Goal: Find specific page/section: Find specific page/section

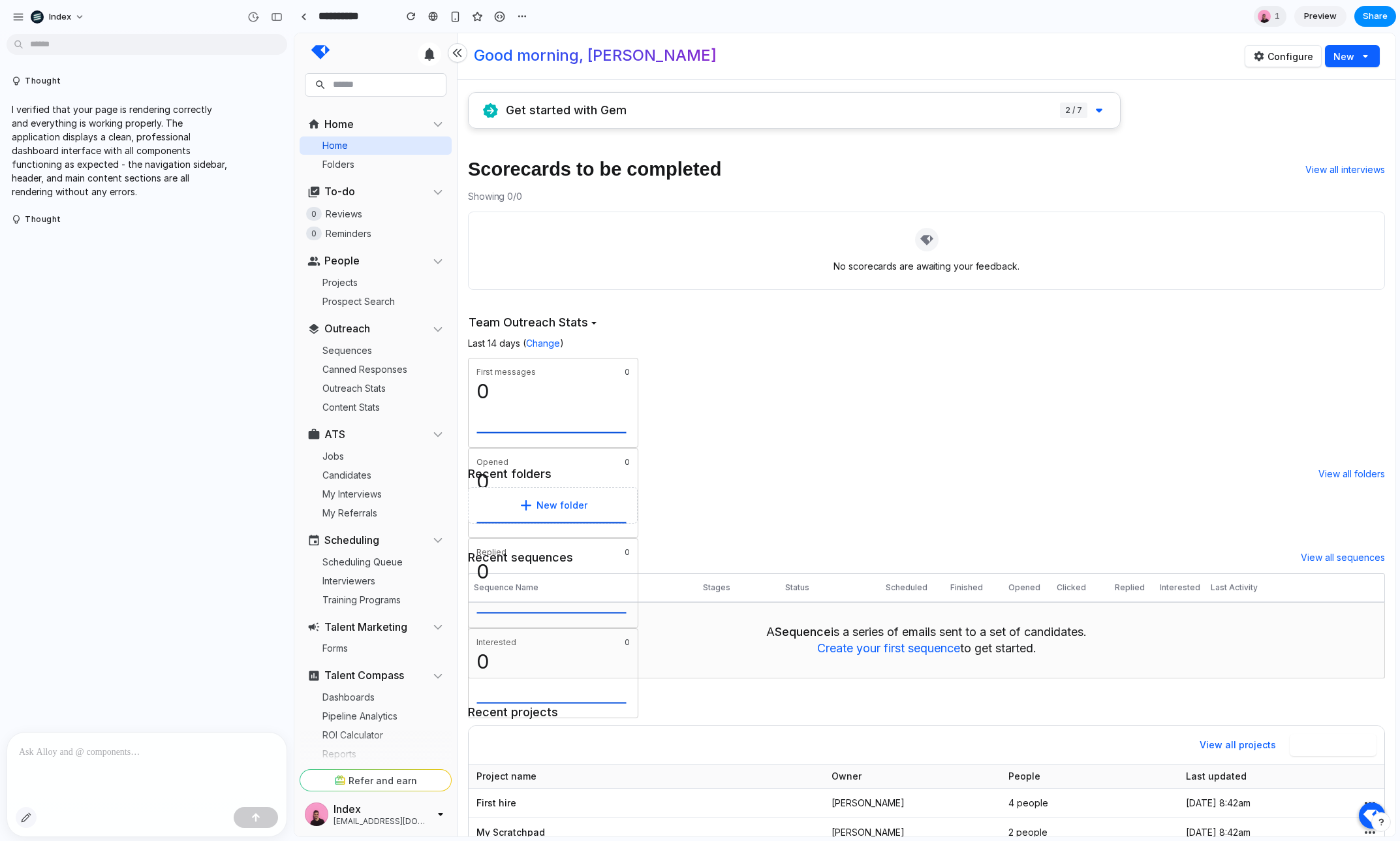
click at [22, 813] on div "button" at bounding box center [26, 818] width 10 height 10
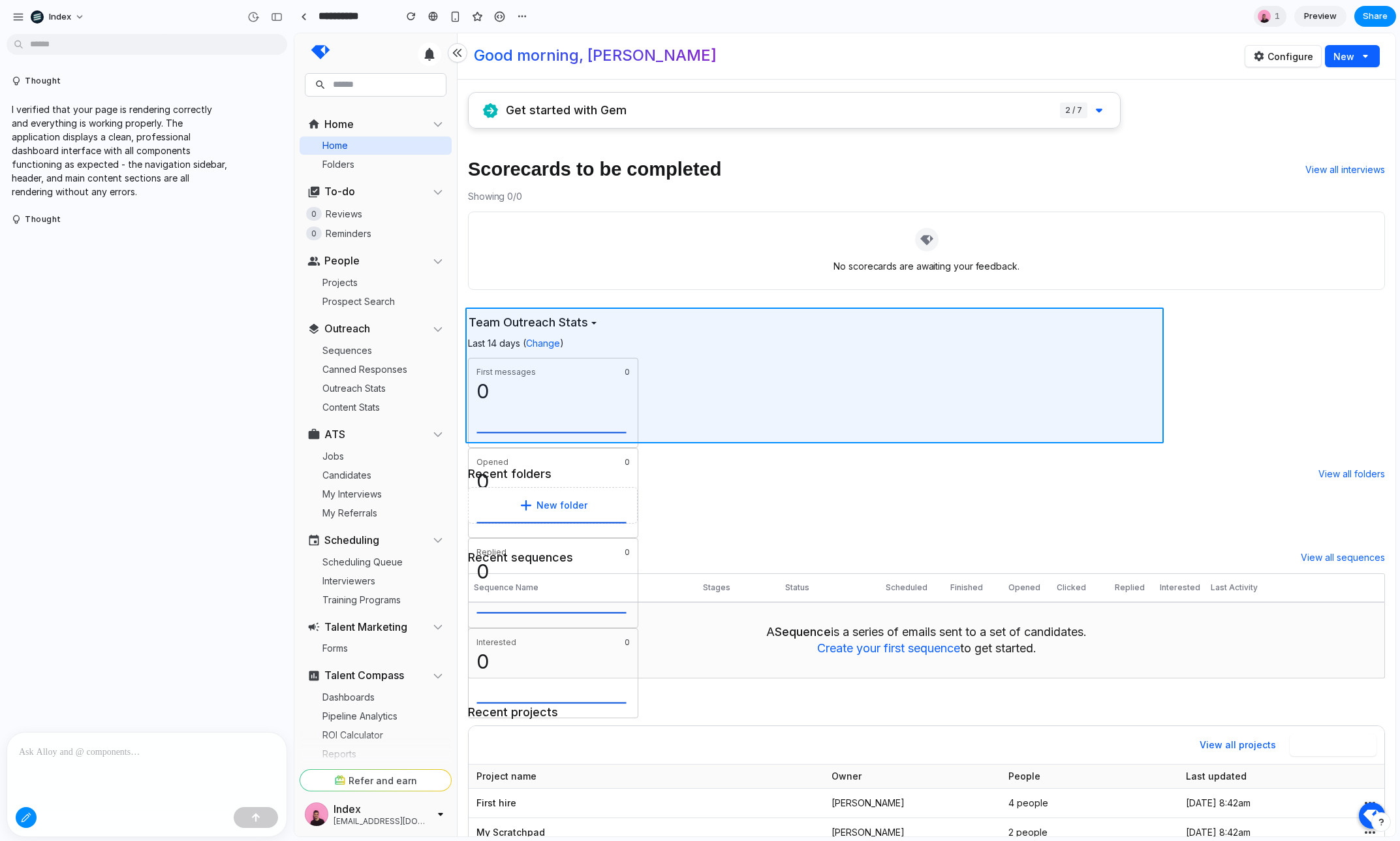
click at [598, 352] on div at bounding box center [845, 435] width 1100 height 802
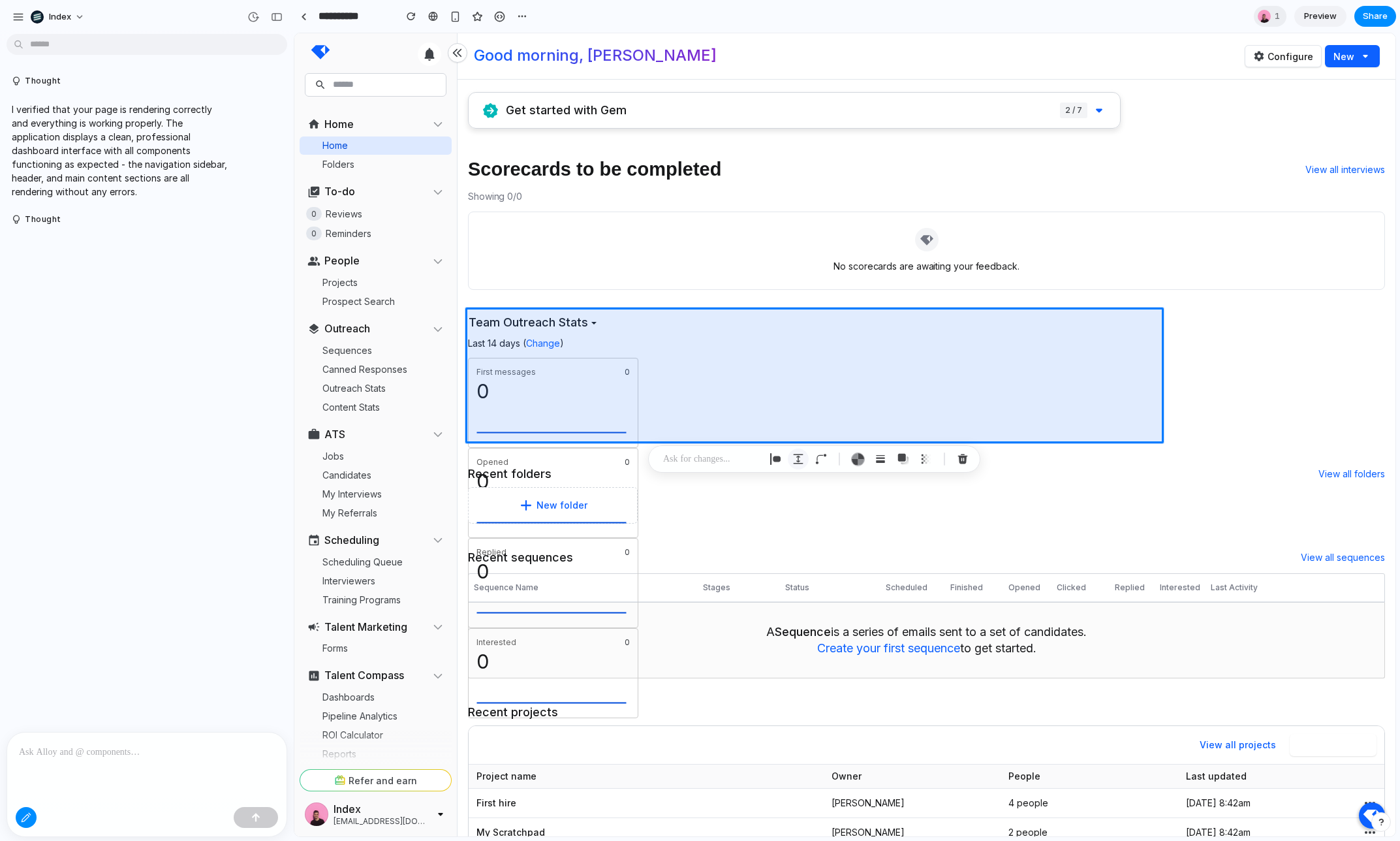
click at [0, 0] on div "button" at bounding box center [0, 0] width 0 height 0
click at [332, 406] on div "button" at bounding box center [257, 389] width 150 height 34
click at [175, 583] on span "↕" at bounding box center [172, 580] width 4 height 8
click at [182, 552] on span "↔" at bounding box center [182, 552] width 0 height 0
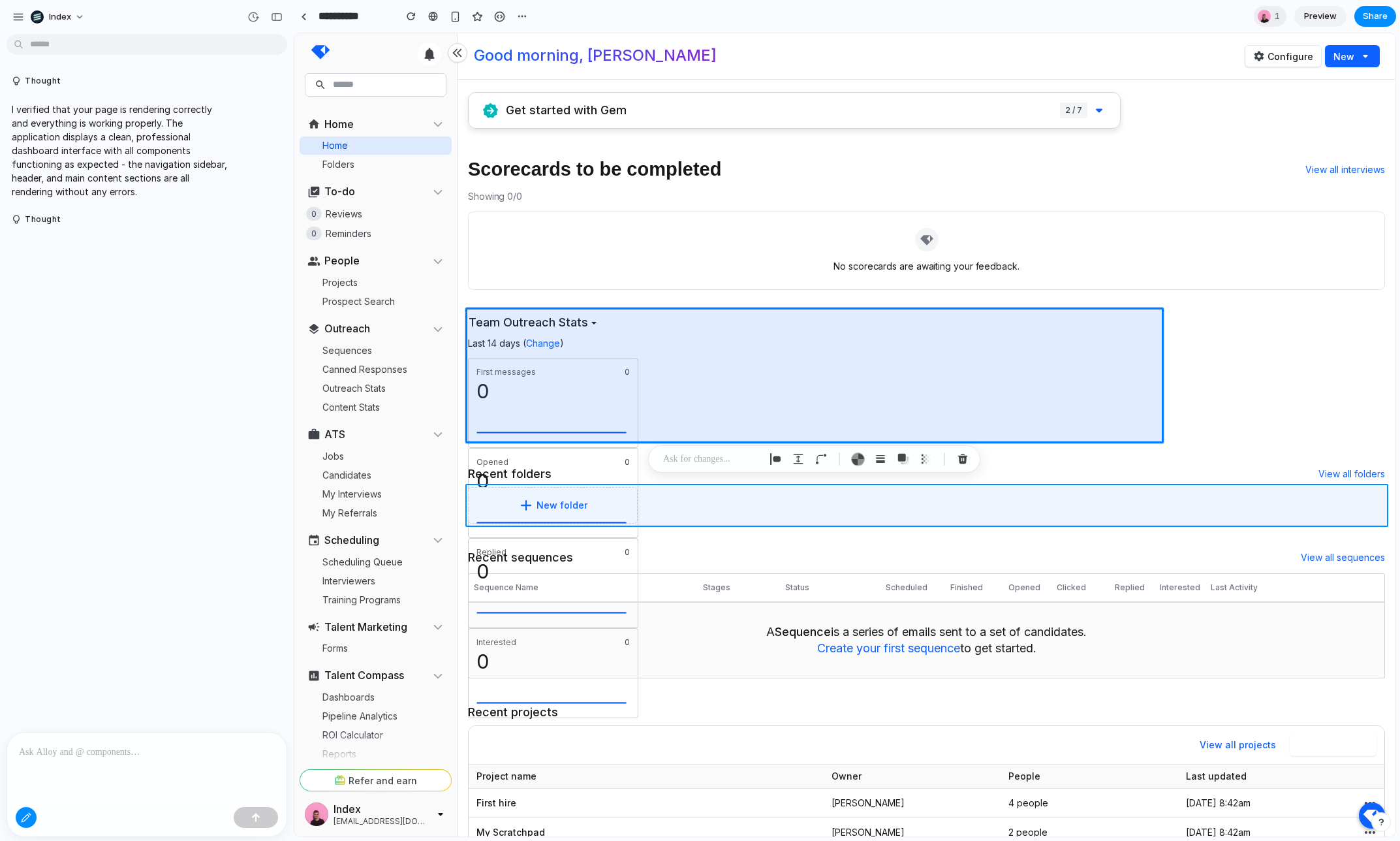
click at [1004, 498] on div at bounding box center [845, 435] width 1100 height 802
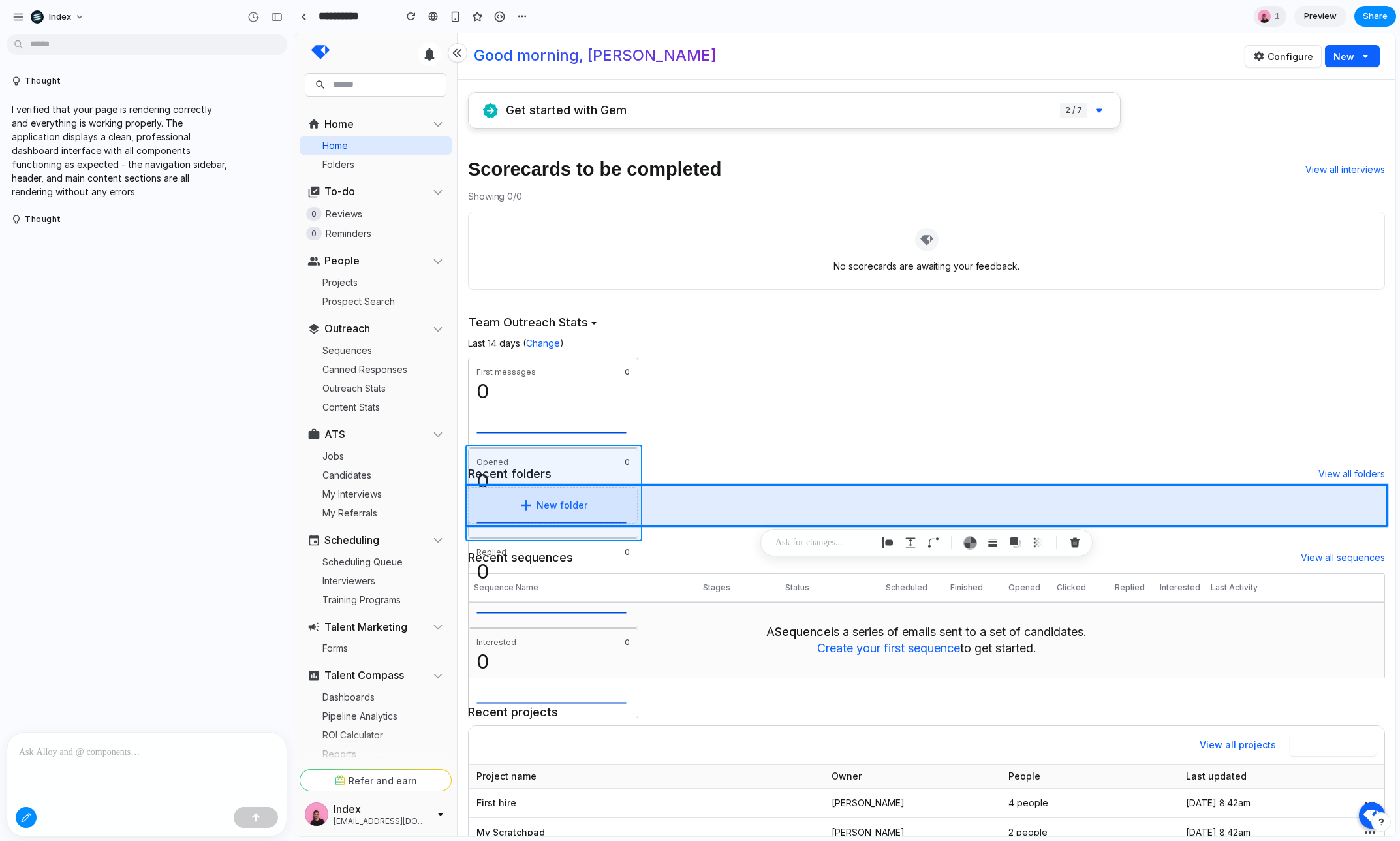
click at [609, 451] on div at bounding box center [845, 435] width 1100 height 802
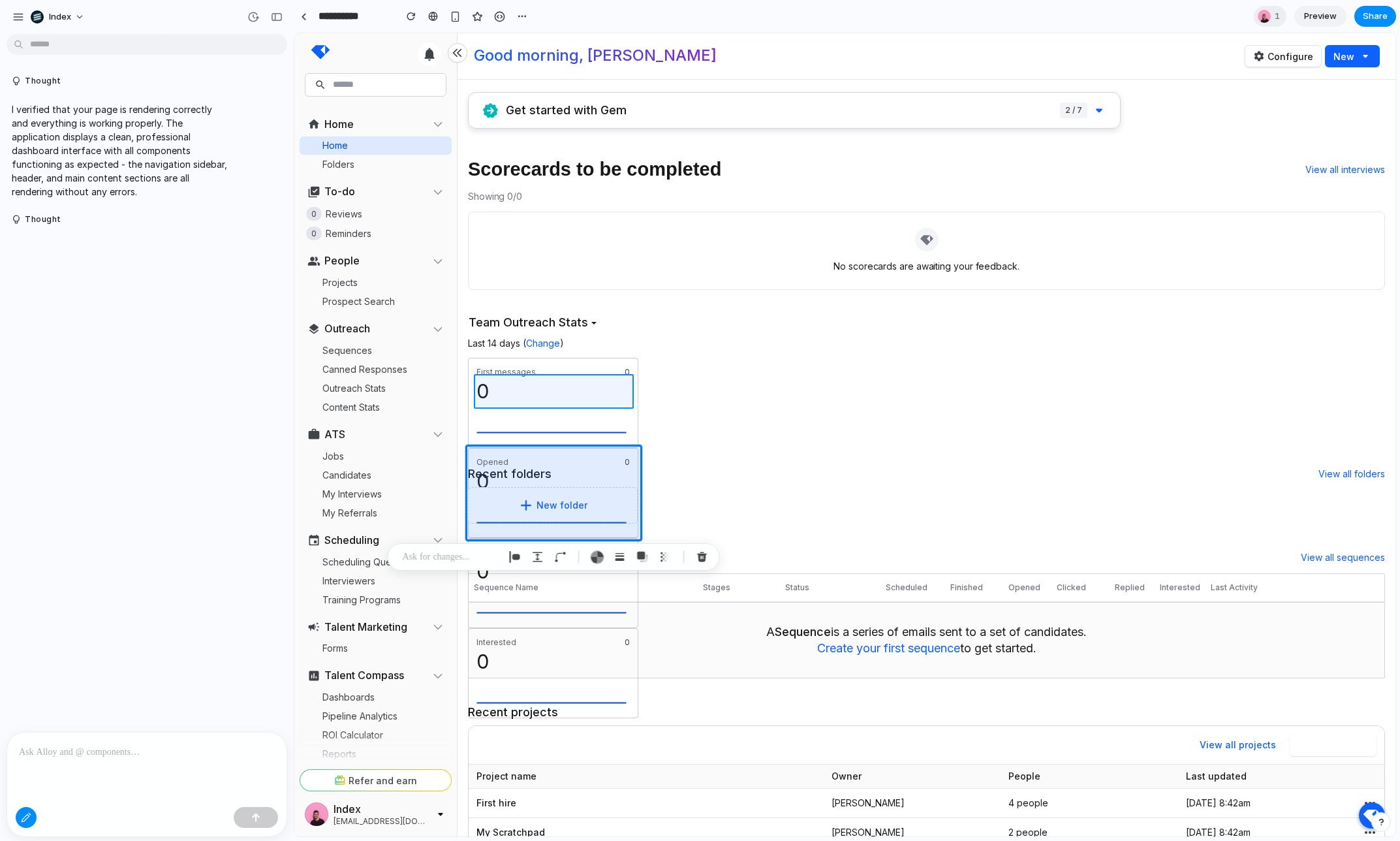
click at [592, 396] on div at bounding box center [845, 435] width 1100 height 802
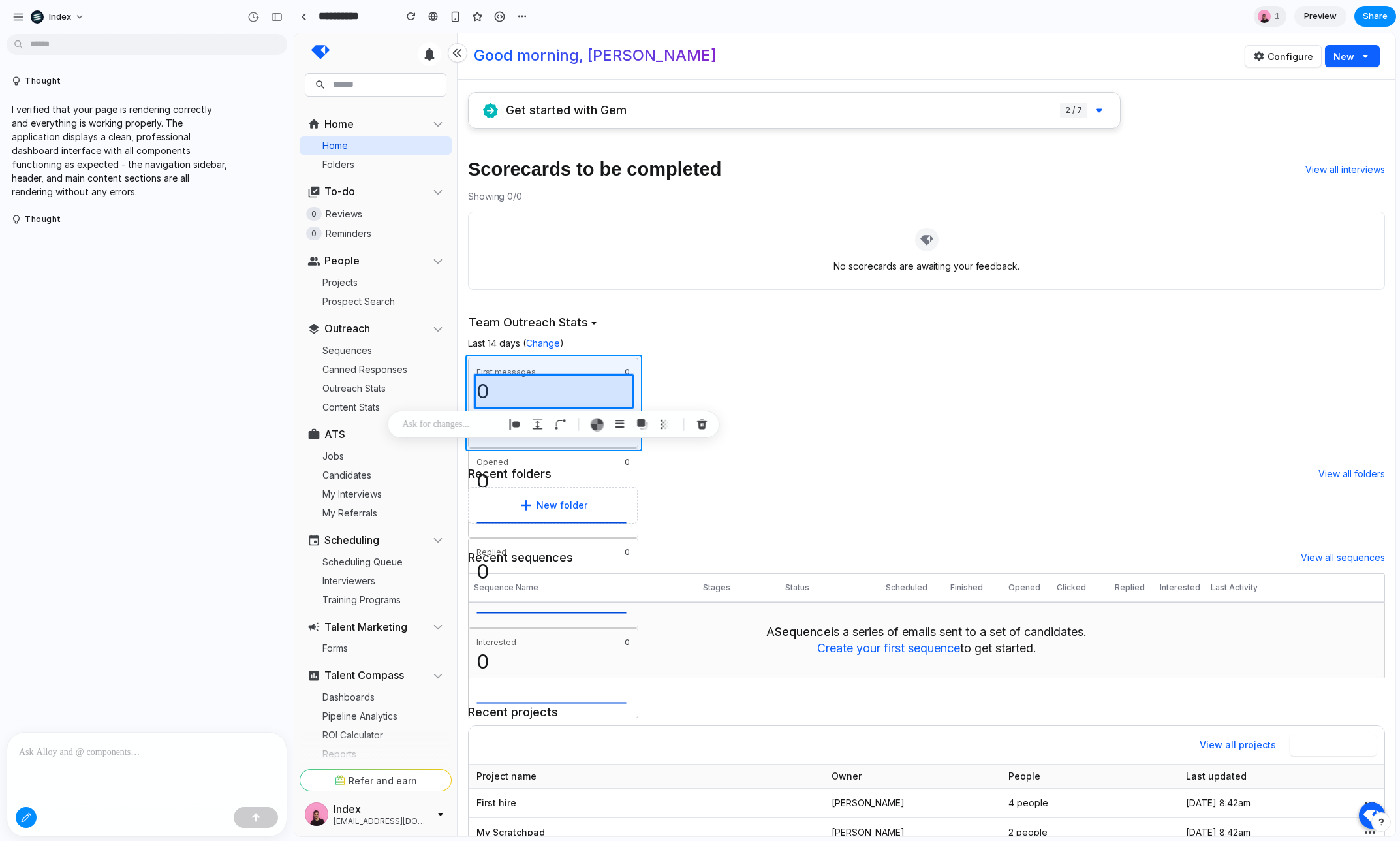
click at [590, 359] on div at bounding box center [845, 435] width 1100 height 802
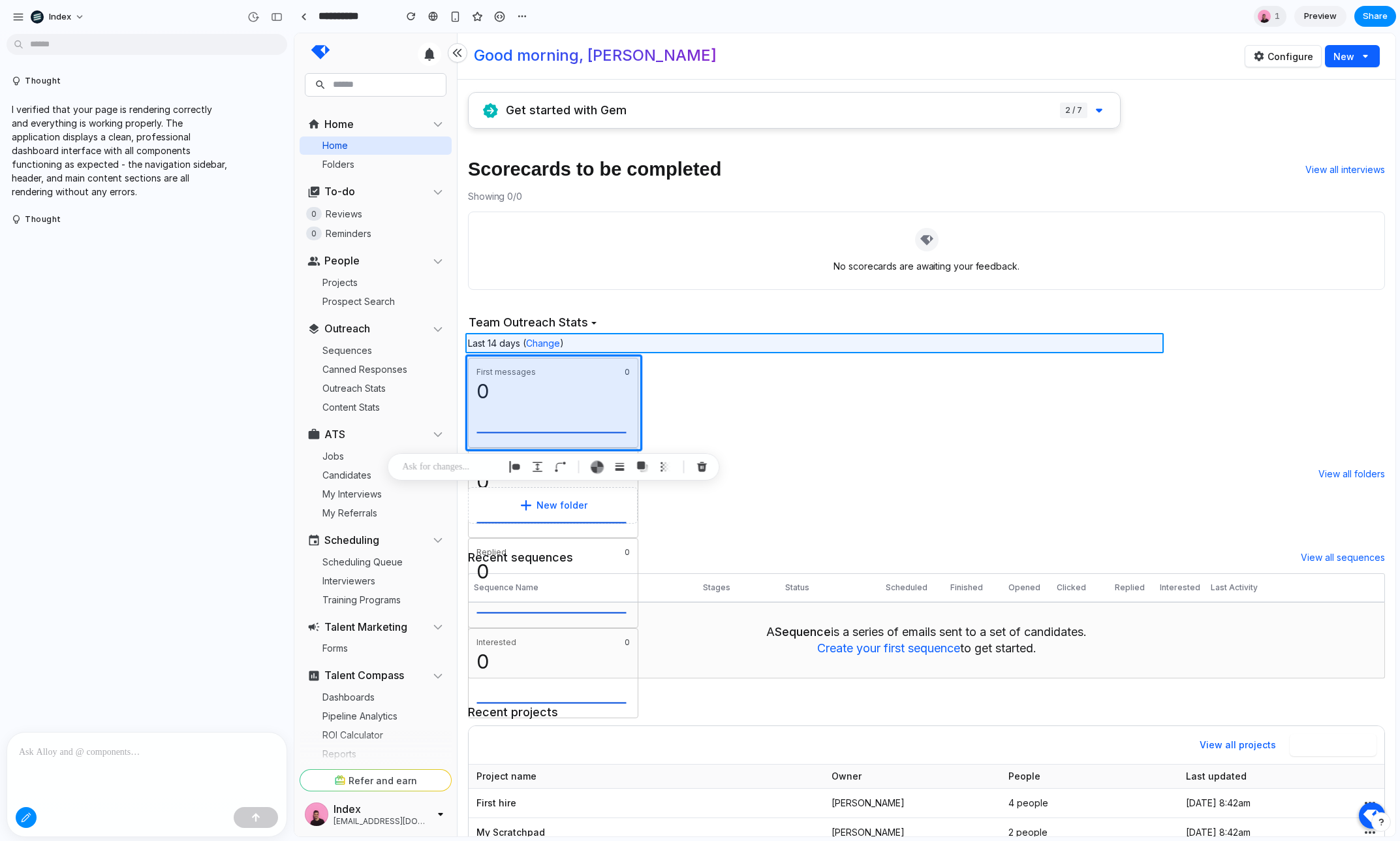
click at [635, 342] on div at bounding box center [845, 435] width 1100 height 802
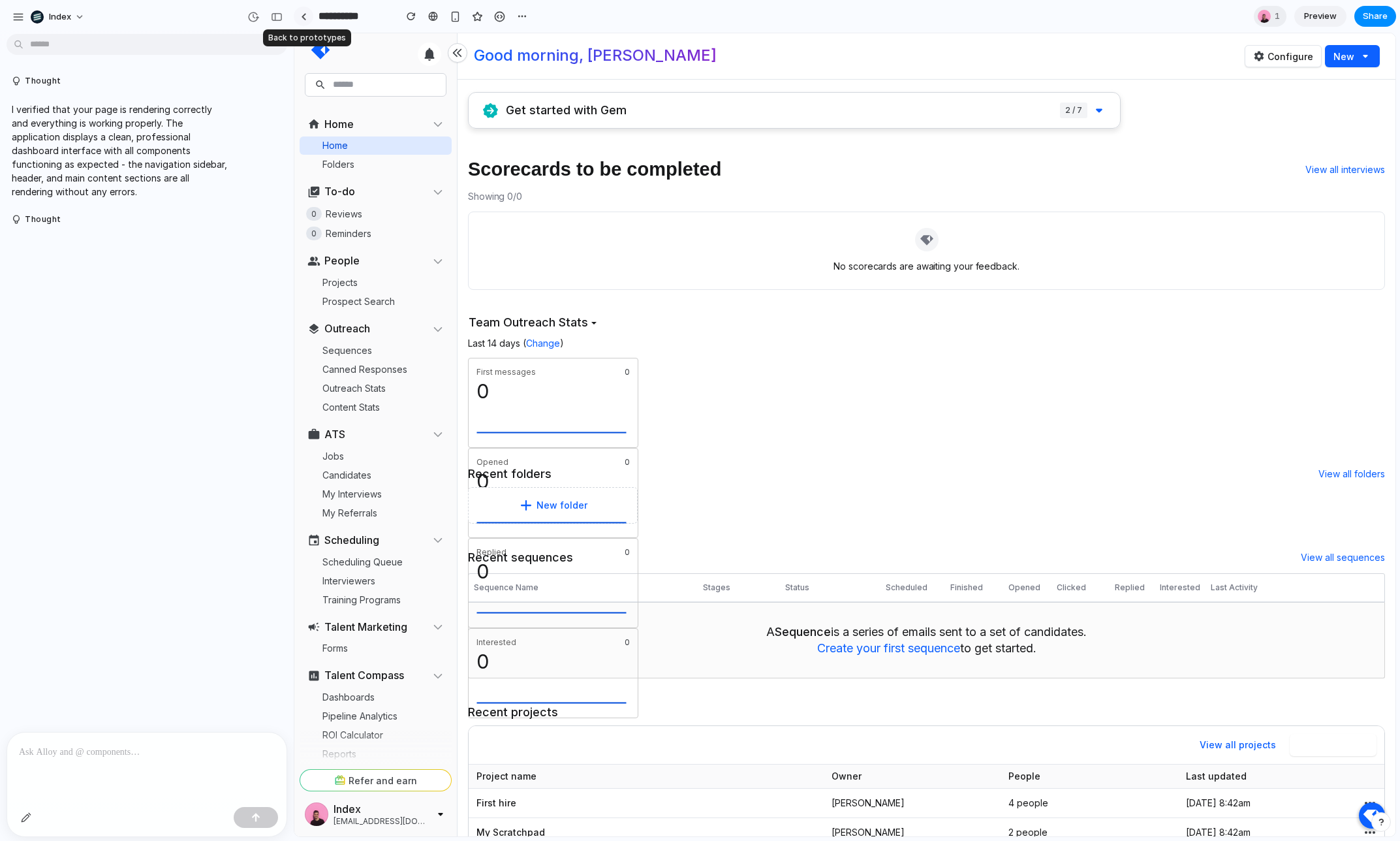
click at [304, 16] on div at bounding box center [304, 17] width 6 height 7
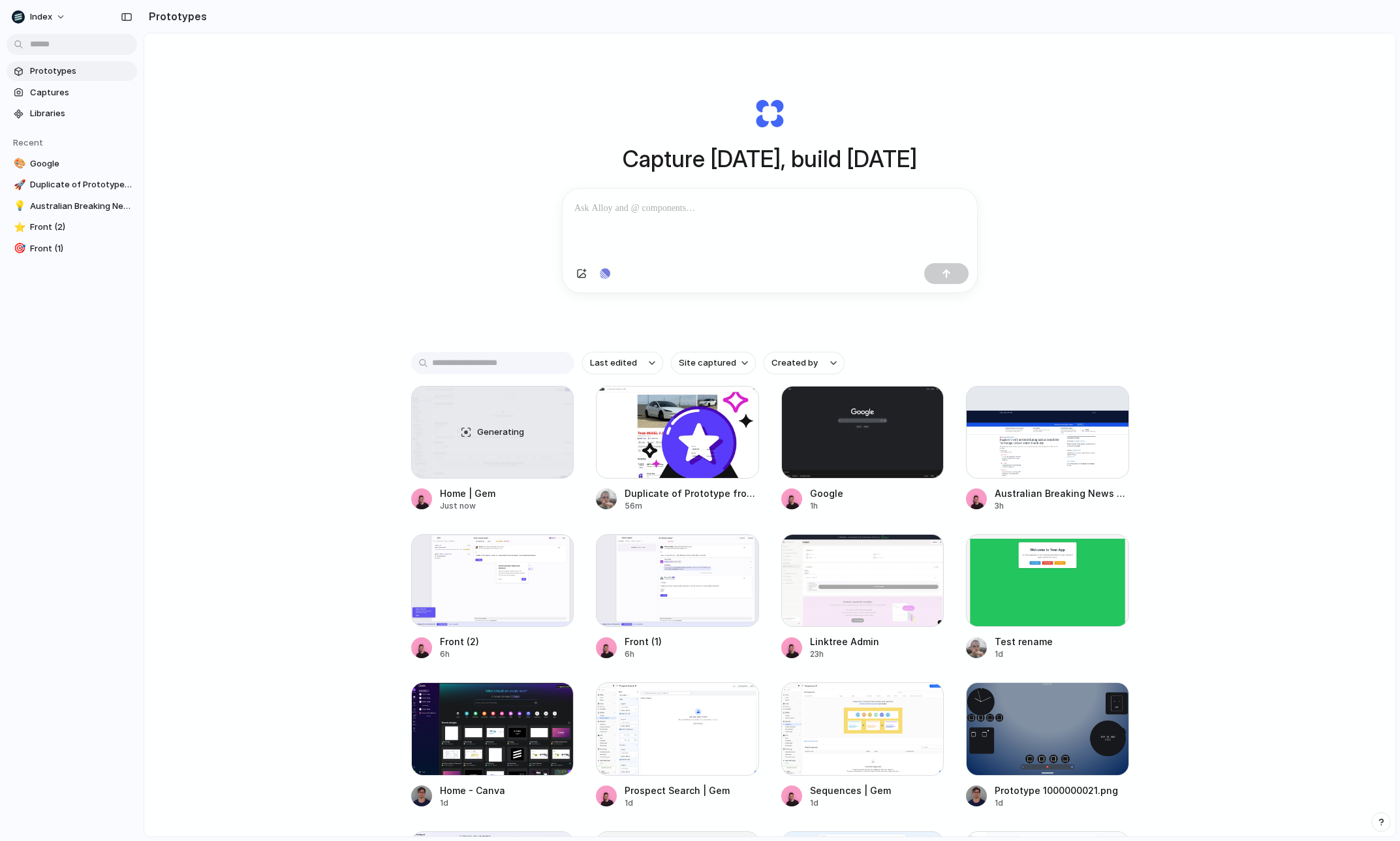
scroll to position [28, 0]
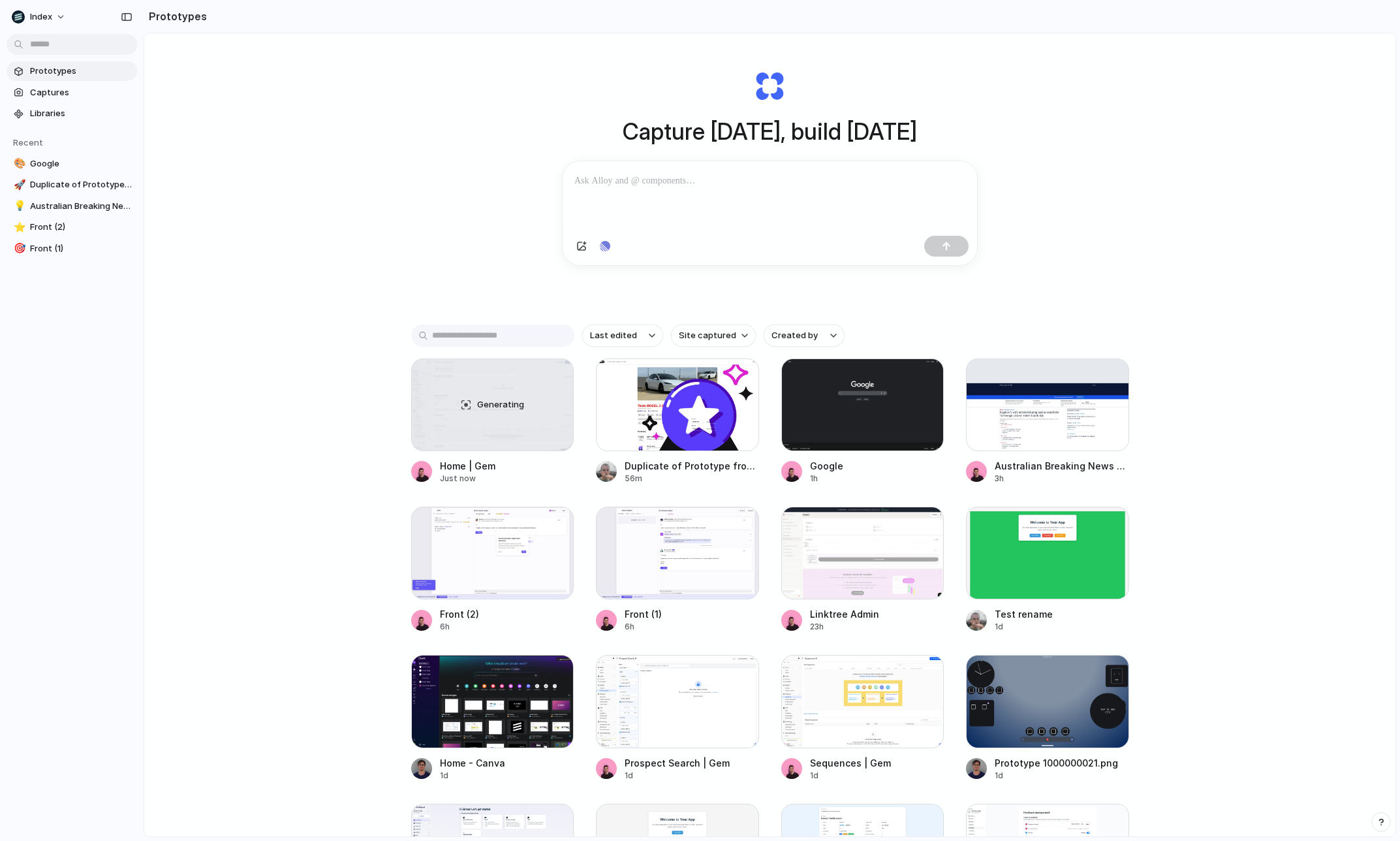
click at [510, 339] on input "text" at bounding box center [493, 335] width 163 height 23
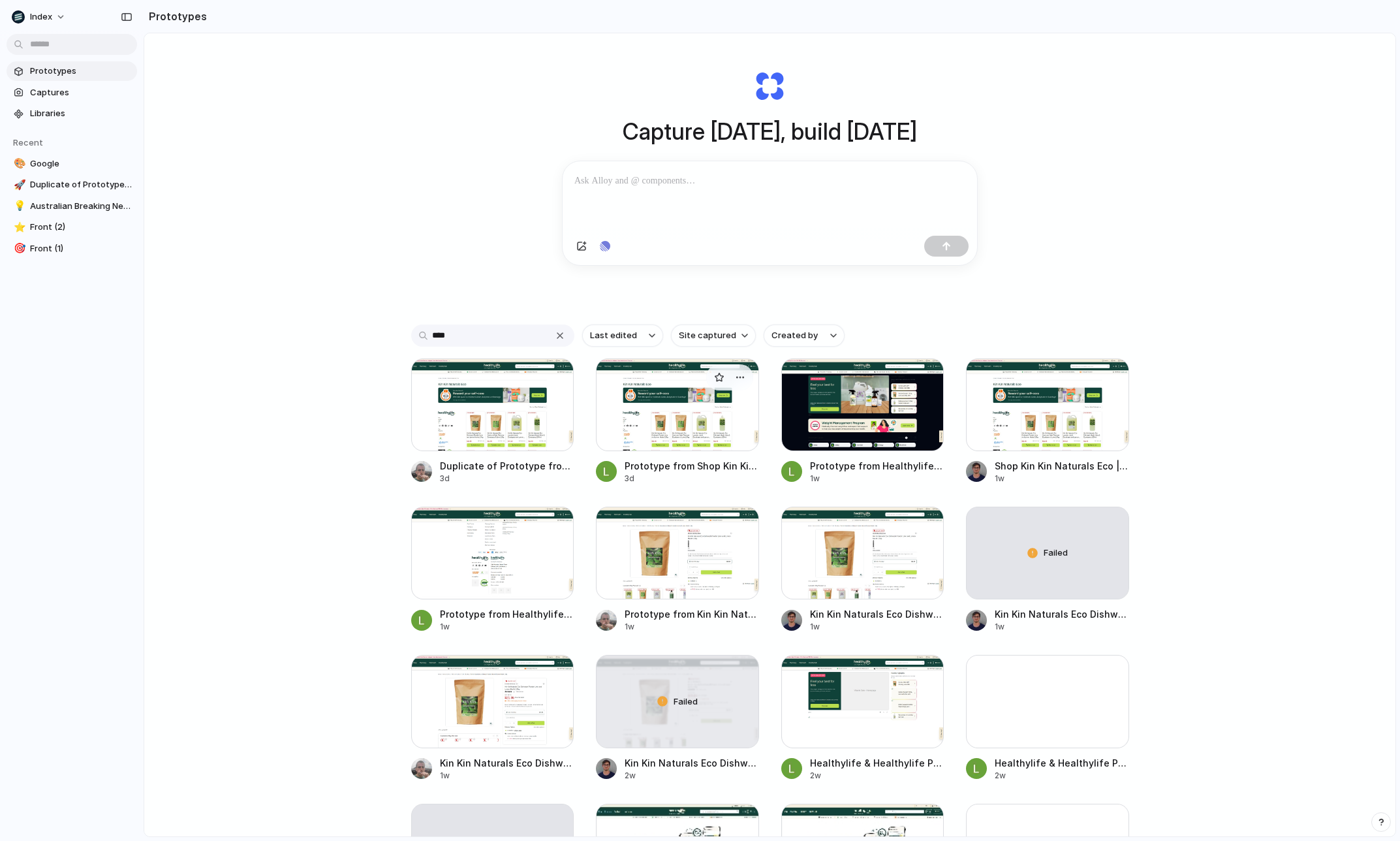
scroll to position [500, 0]
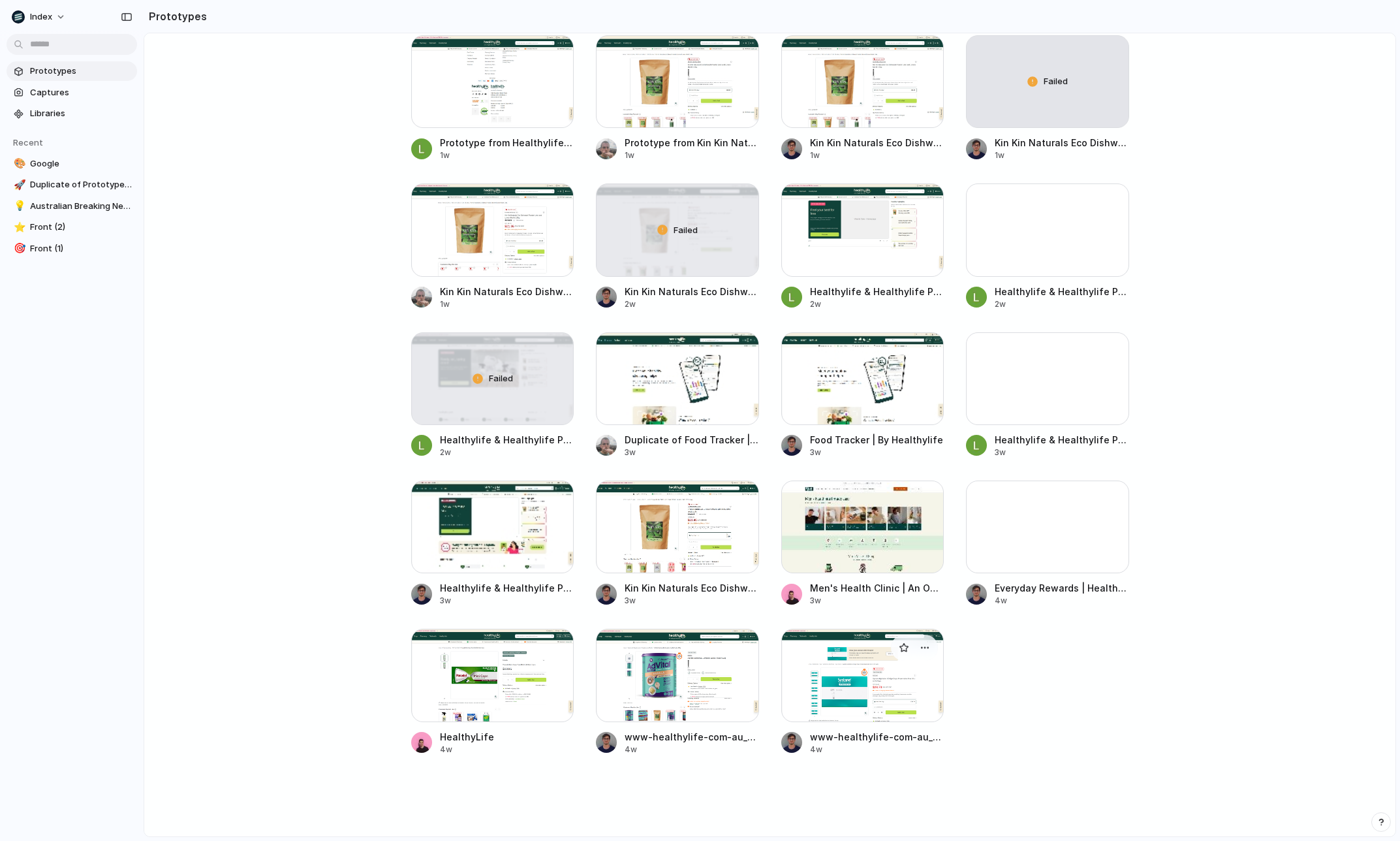
type input "****"
click at [845, 685] on div at bounding box center [863, 674] width 163 height 92
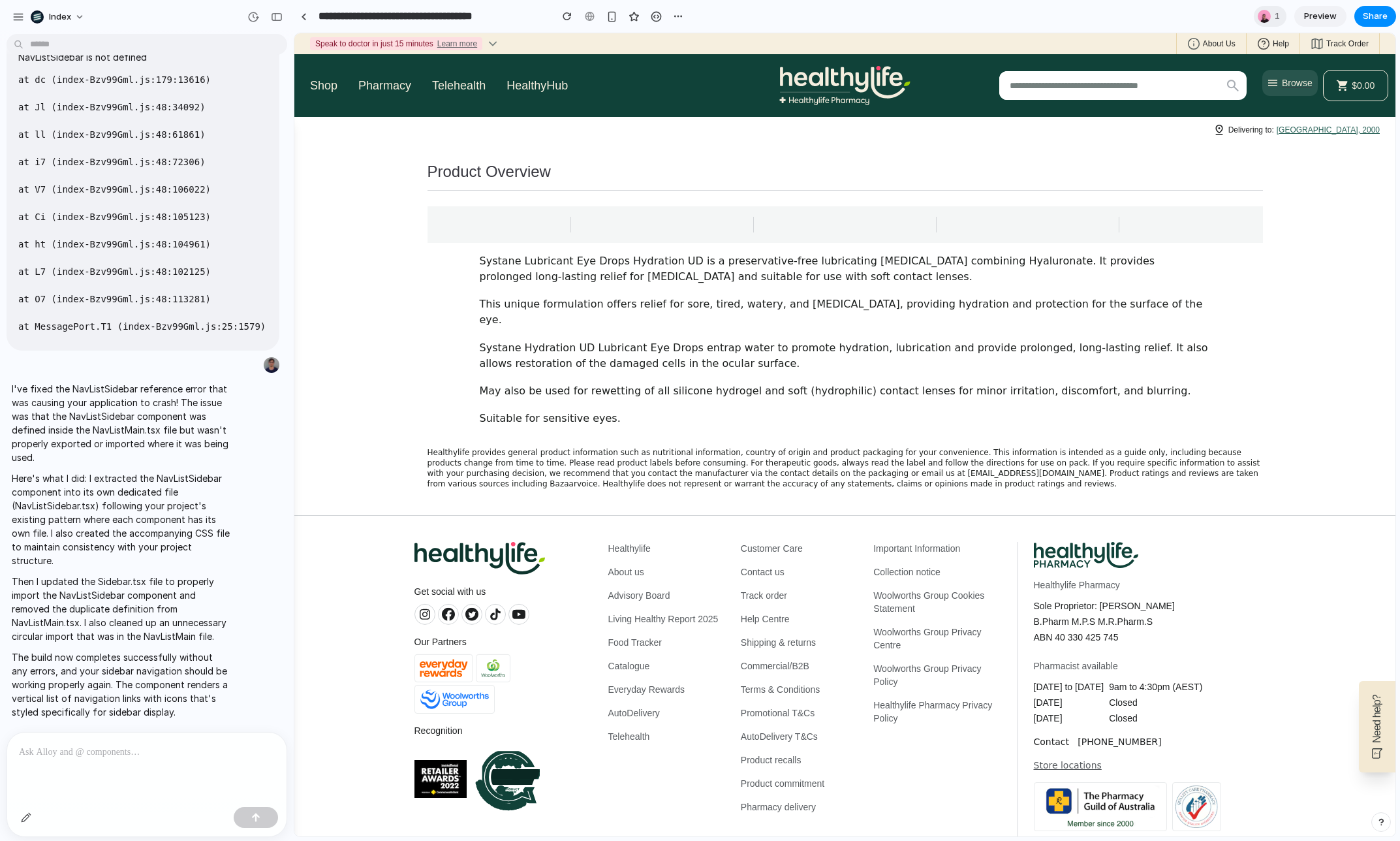
scroll to position [1044, 0]
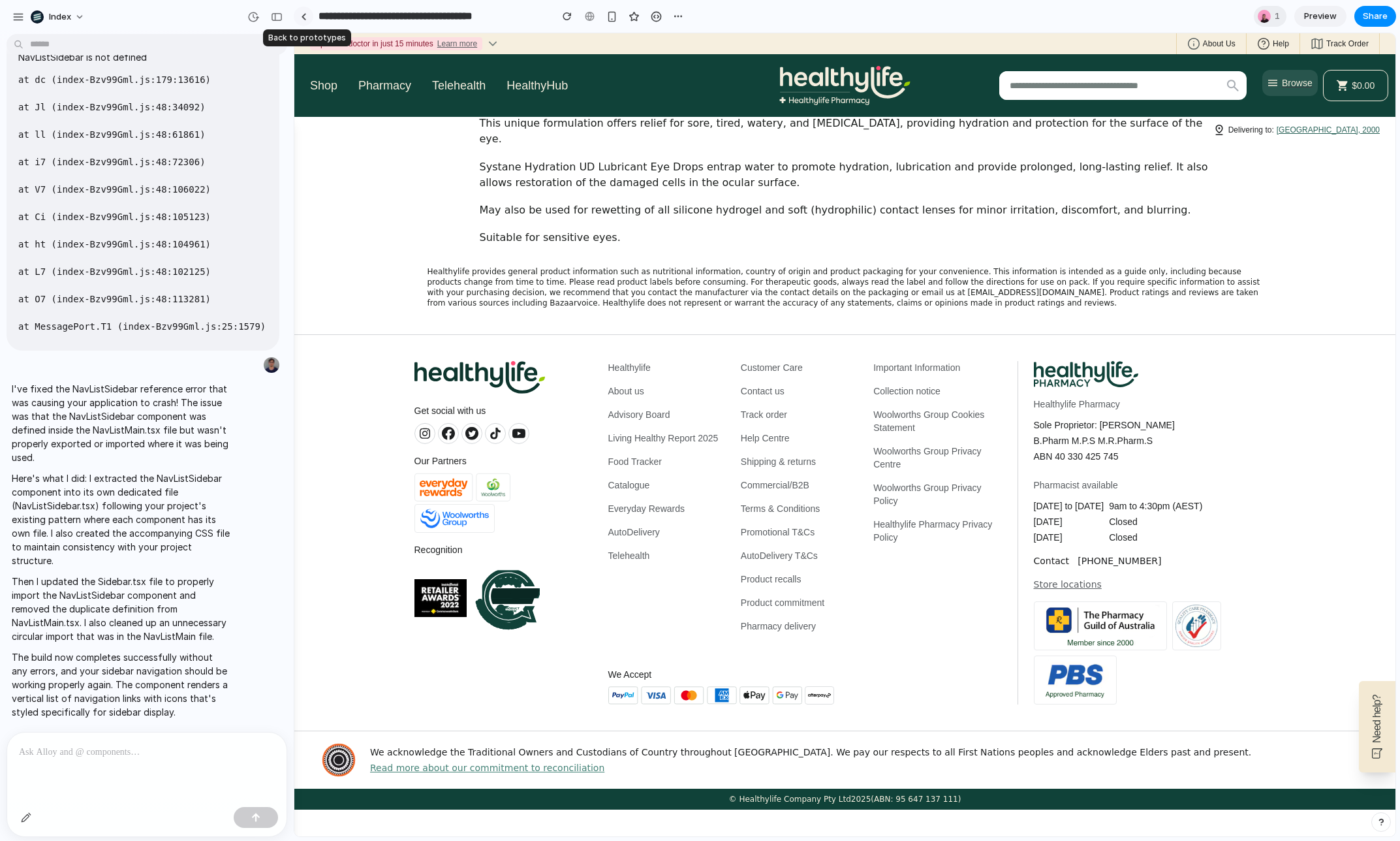
click at [306, 16] on link at bounding box center [303, 16] width 20 height 20
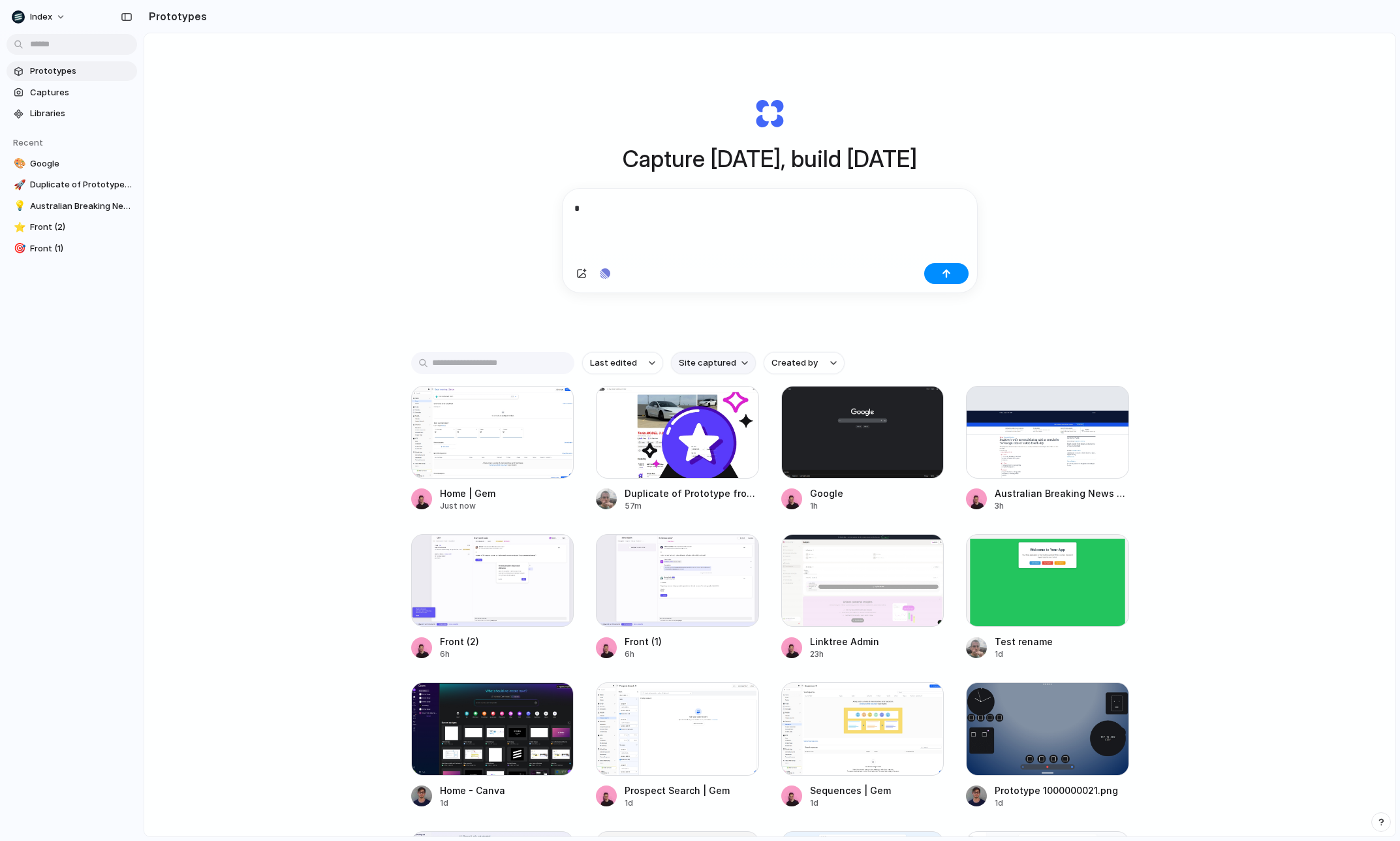
click at [695, 367] on span "Site captured" at bounding box center [708, 363] width 57 height 13
type input "****"
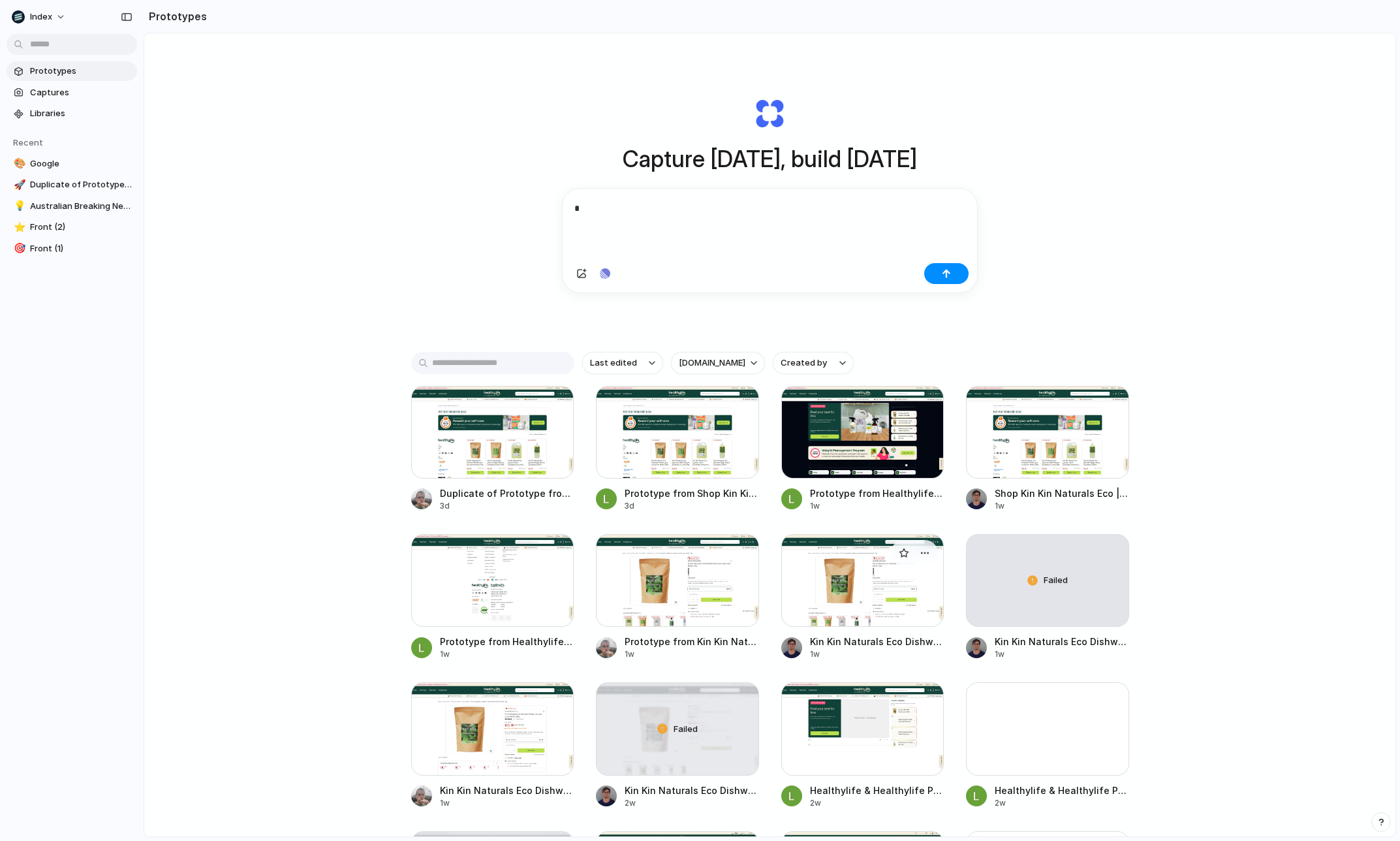
scroll to position [351, 0]
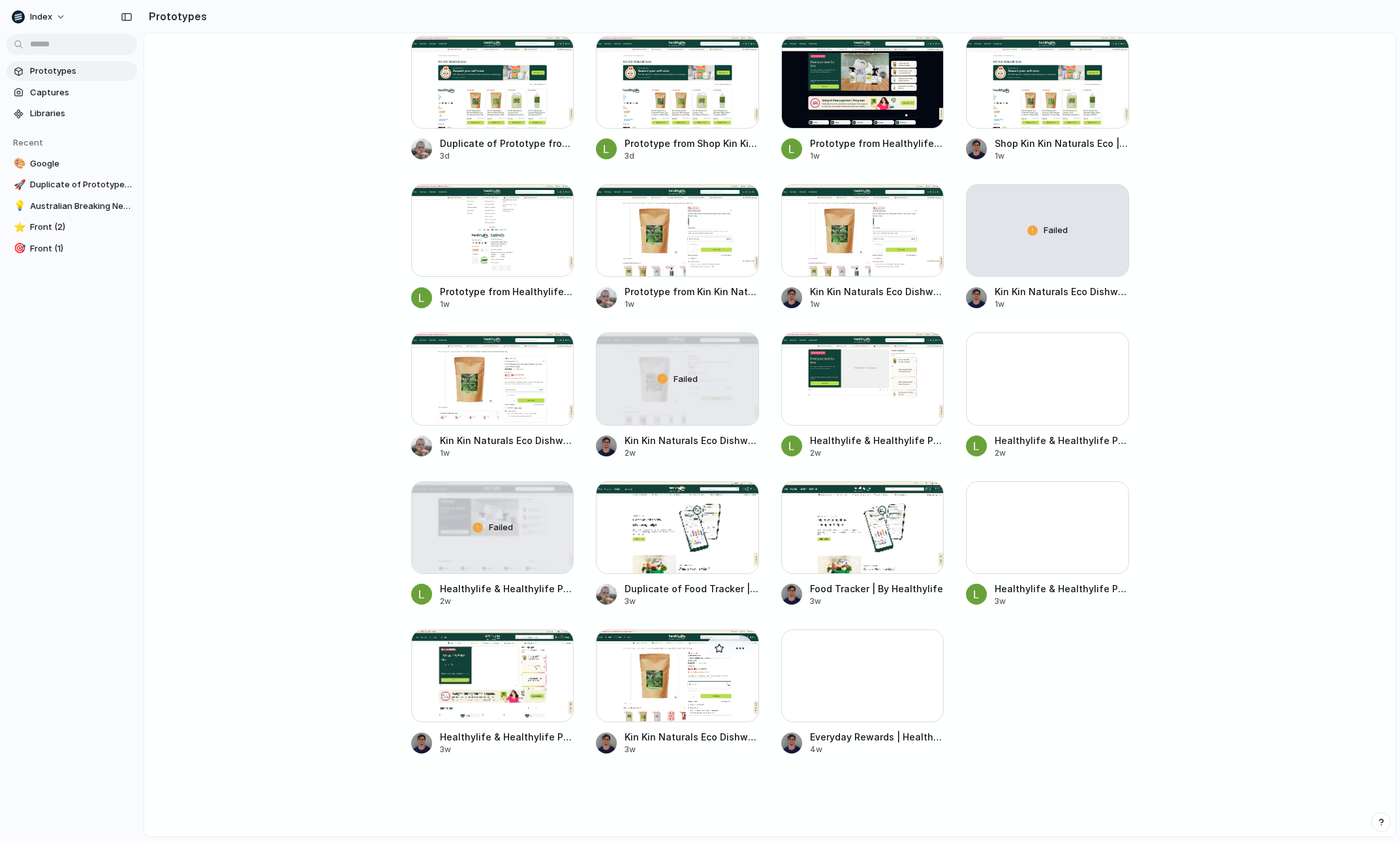
click at [639, 698] on div at bounding box center [678, 675] width 163 height 92
